Goal: Navigation & Orientation: Find specific page/section

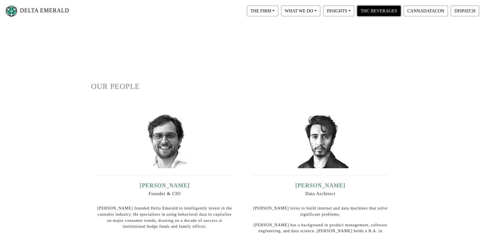
click at [374, 15] on button "THC BEVERAGES" at bounding box center [379, 11] width 44 height 11
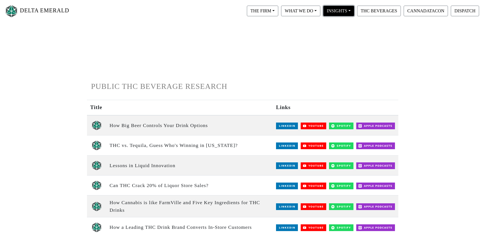
click at [351, 12] on button "INSIGHTS" at bounding box center [338, 11] width 31 height 11
click at [316, 11] on button "WHAT WE DO" at bounding box center [300, 11] width 39 height 11
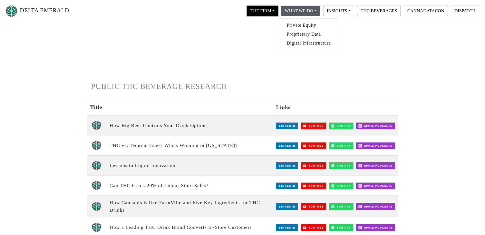
click at [273, 9] on button "THE FIRM" at bounding box center [262, 11] width 31 height 11
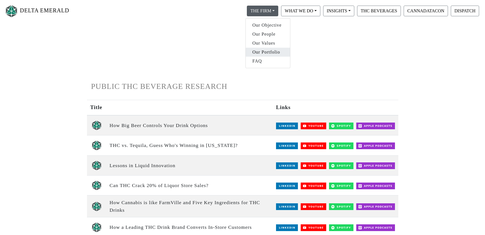
click at [274, 50] on link "Our Portfolio" at bounding box center [268, 52] width 44 height 9
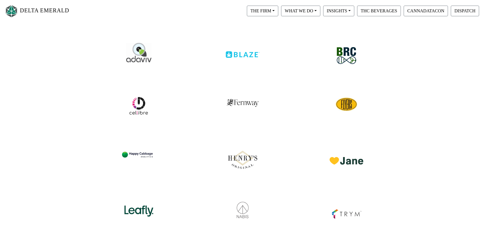
scroll to position [69, 0]
click at [349, 107] on img at bounding box center [347, 105] width 24 height 24
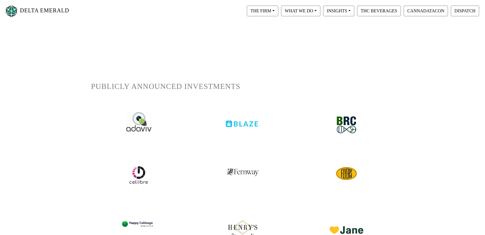
click at [17, 11] on img at bounding box center [11, 11] width 14 height 15
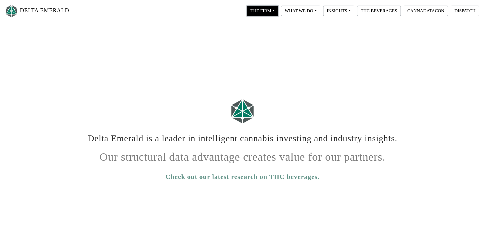
click at [268, 10] on button "THE FIRM" at bounding box center [262, 11] width 31 height 11
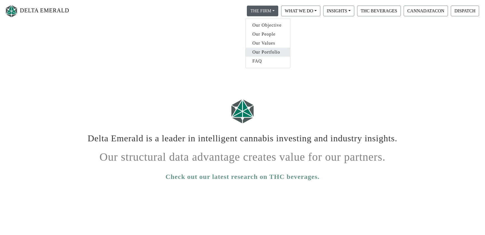
click at [262, 51] on link "Our Portfolio" at bounding box center [268, 52] width 44 height 9
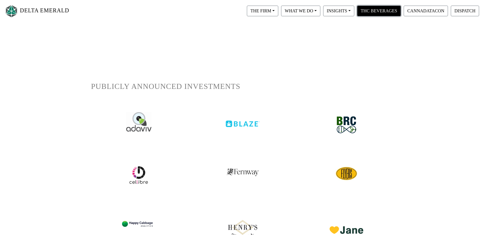
click at [373, 13] on button "THC BEVERAGES" at bounding box center [379, 11] width 44 height 11
